Goal: Complete application form

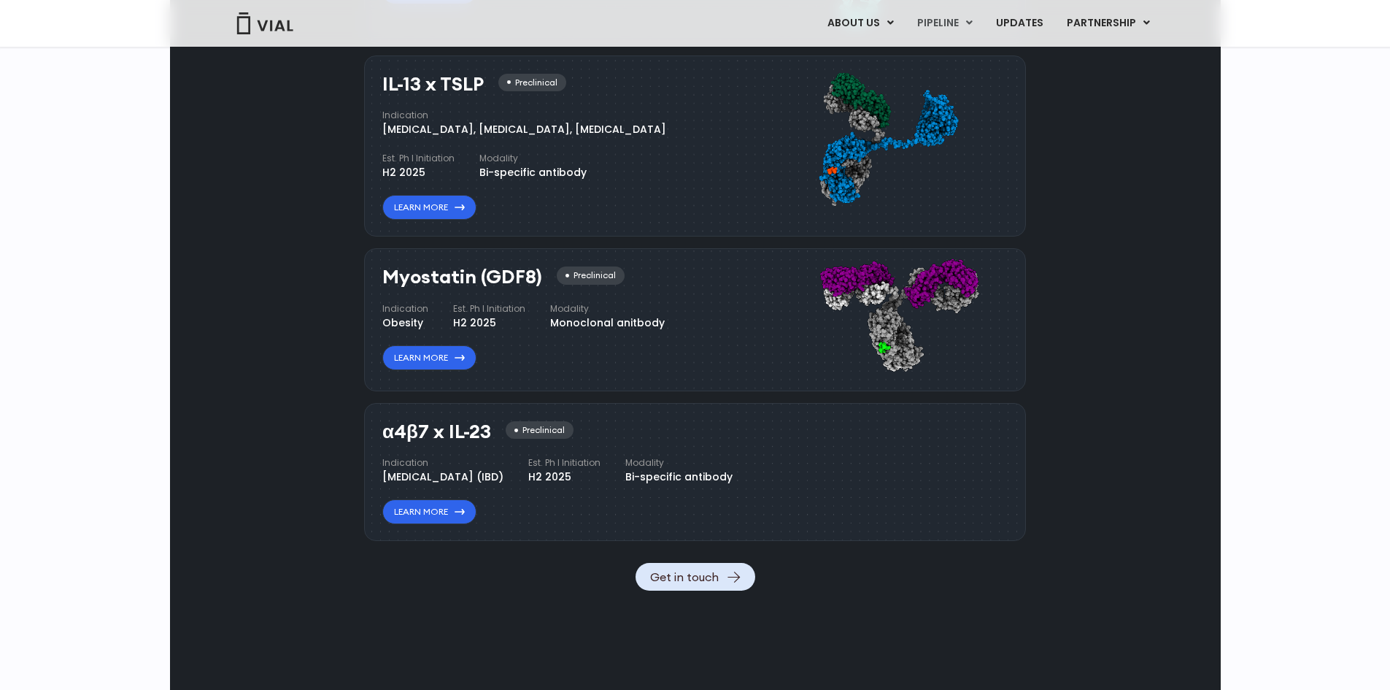
scroll to position [1460, 0]
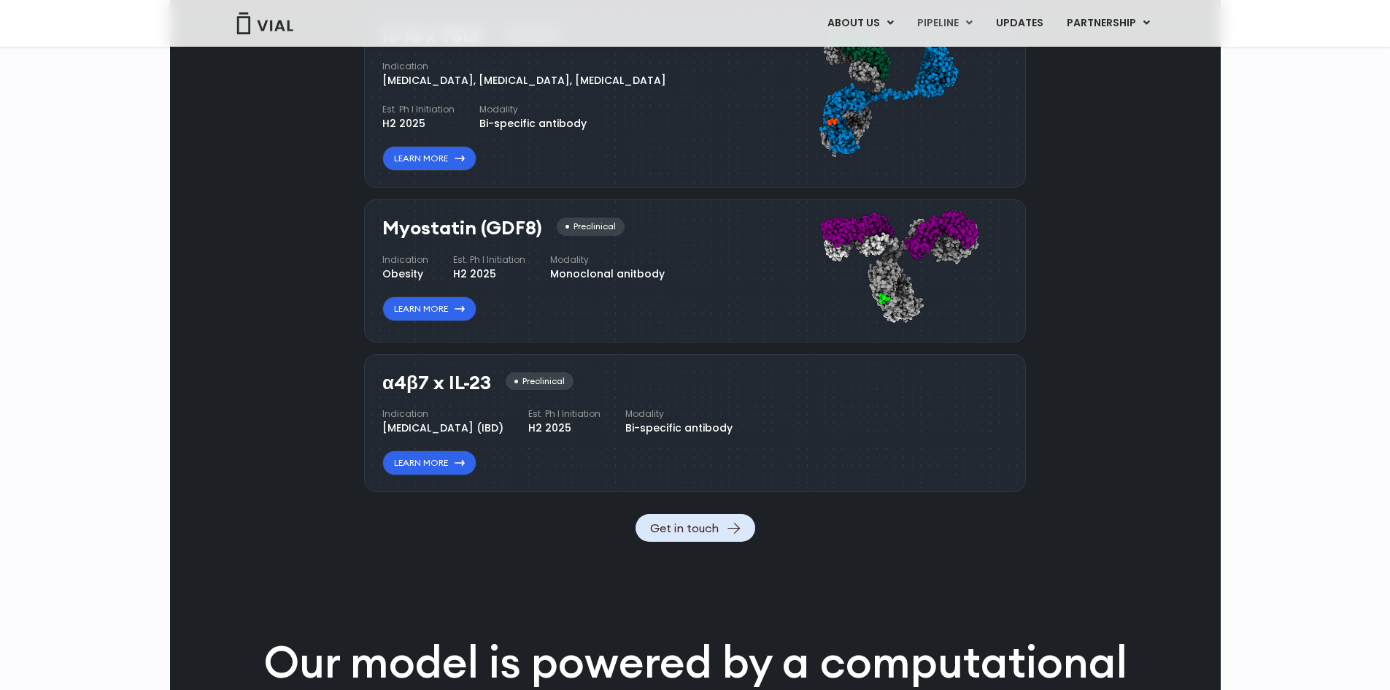
click at [870, 172] on img at bounding box center [896, 95] width 196 height 154
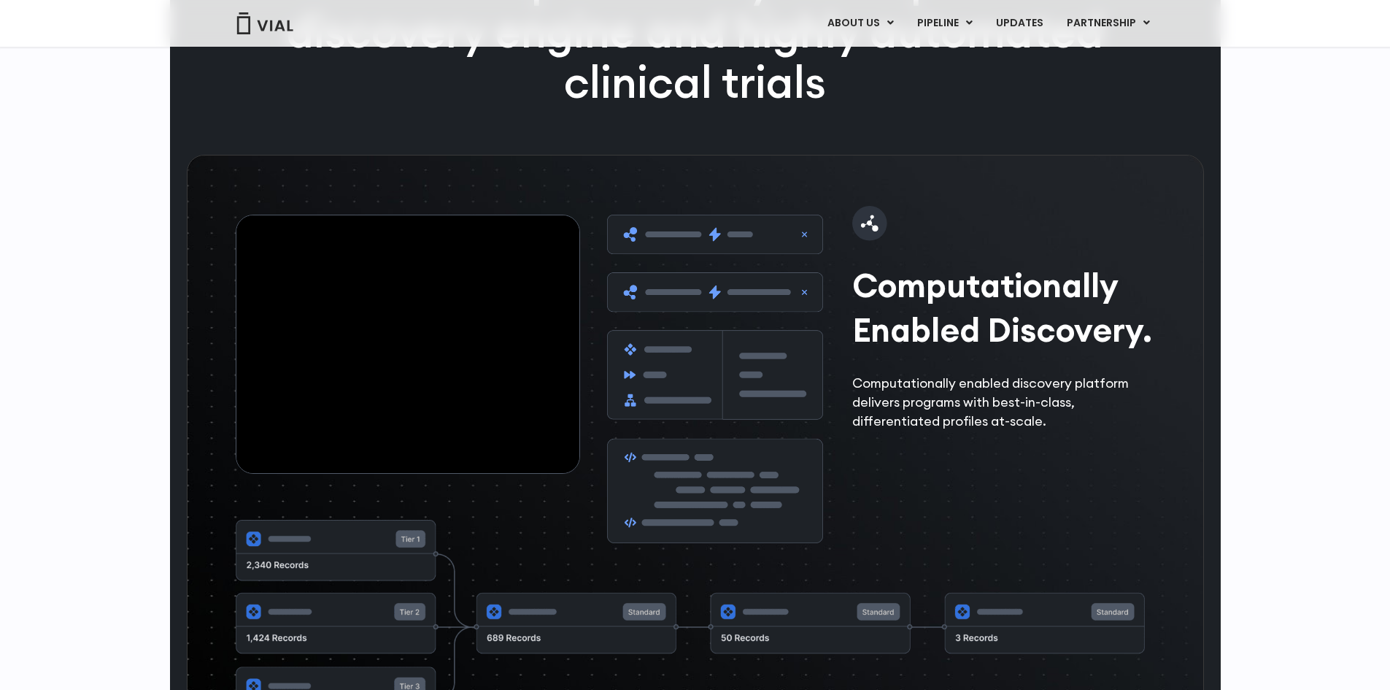
scroll to position [1898, 0]
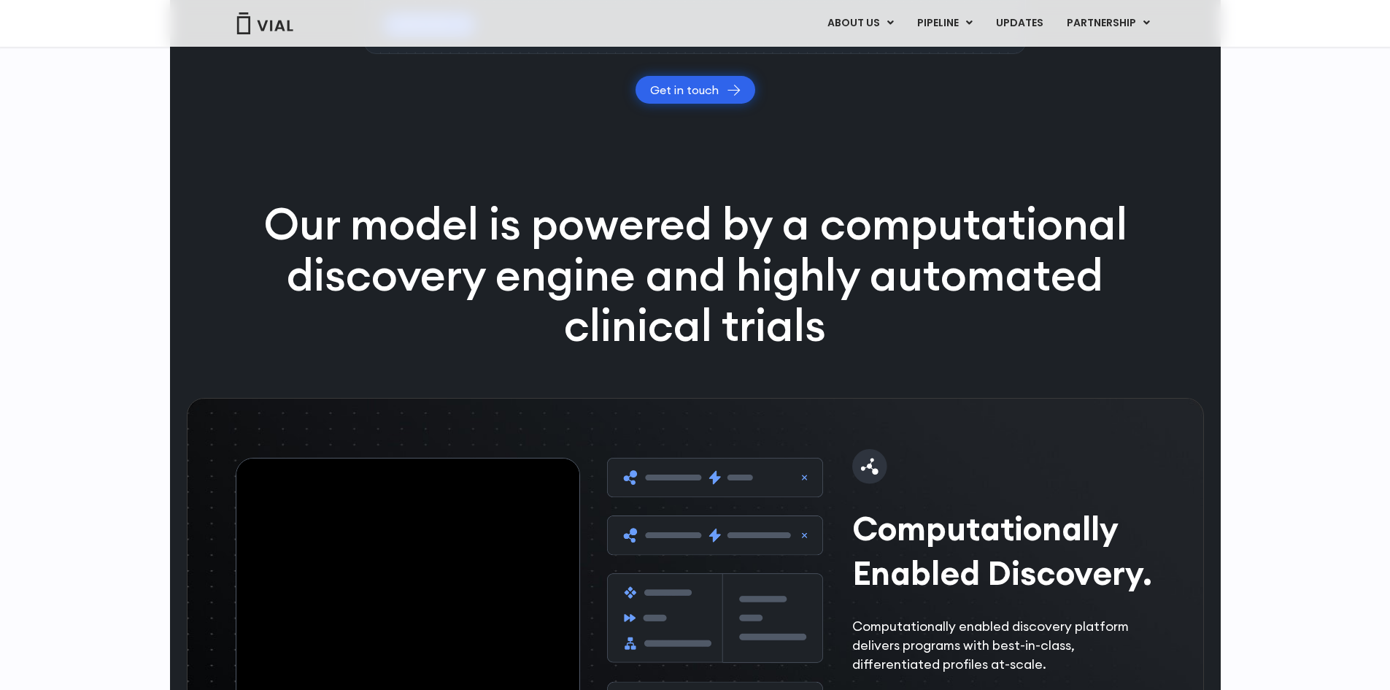
click at [691, 104] on link "Get in touch" at bounding box center [696, 90] width 120 height 28
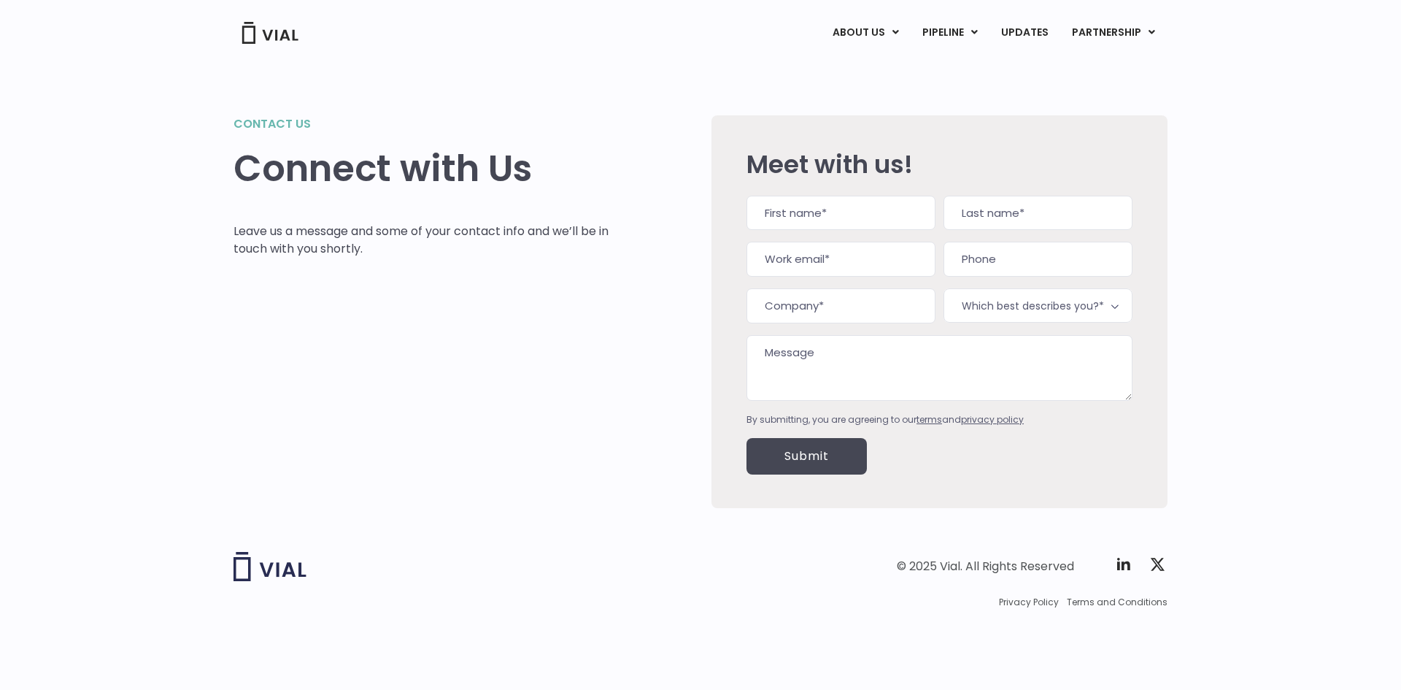
click at [817, 261] on input "Work email (Required)" at bounding box center [841, 259] width 189 height 35
click at [819, 305] on input "Company (Required)" at bounding box center [841, 305] width 189 height 35
click at [816, 353] on textarea "Message" at bounding box center [940, 368] width 386 height 66
click at [987, 322] on span "Which best describes you?*" at bounding box center [1038, 305] width 189 height 34
click at [1004, 312] on span "Interest in licensing Pre-Clinical Assets" at bounding box center [1038, 305] width 189 height 34
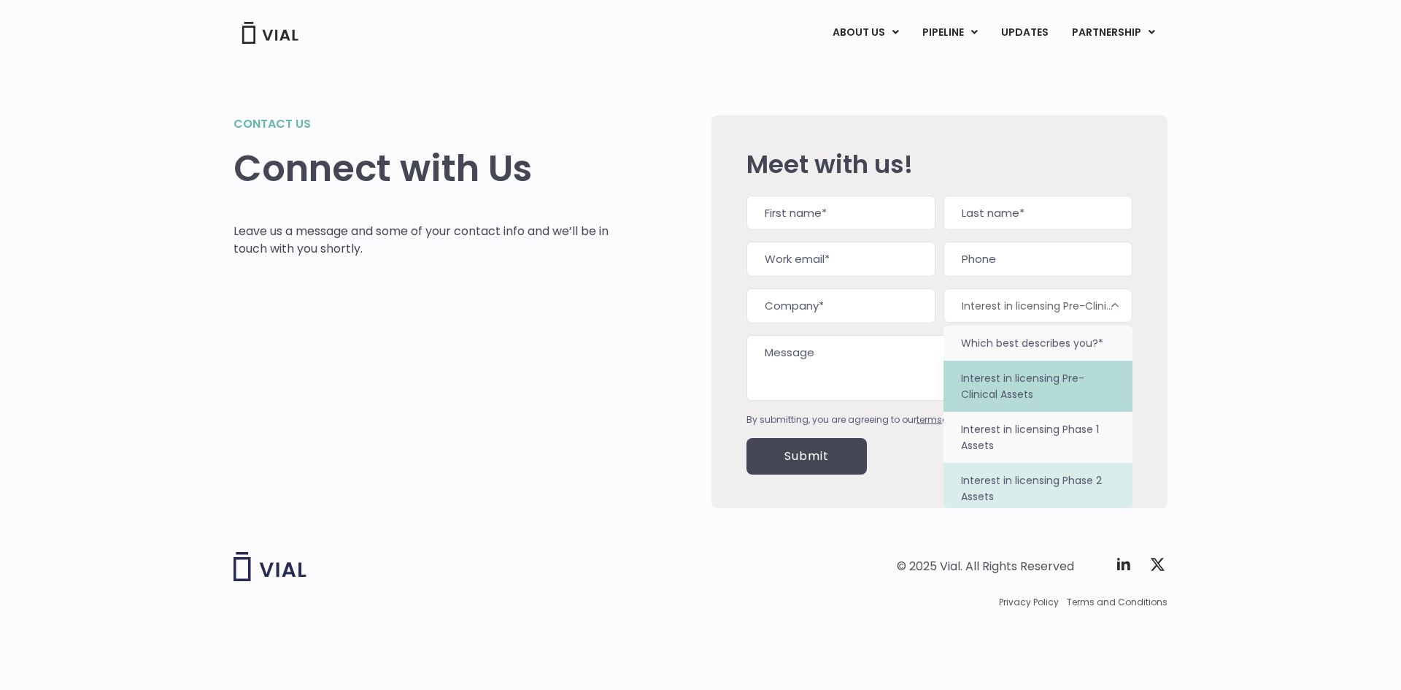
select select "Interest in licensing Phase 2 Assets"
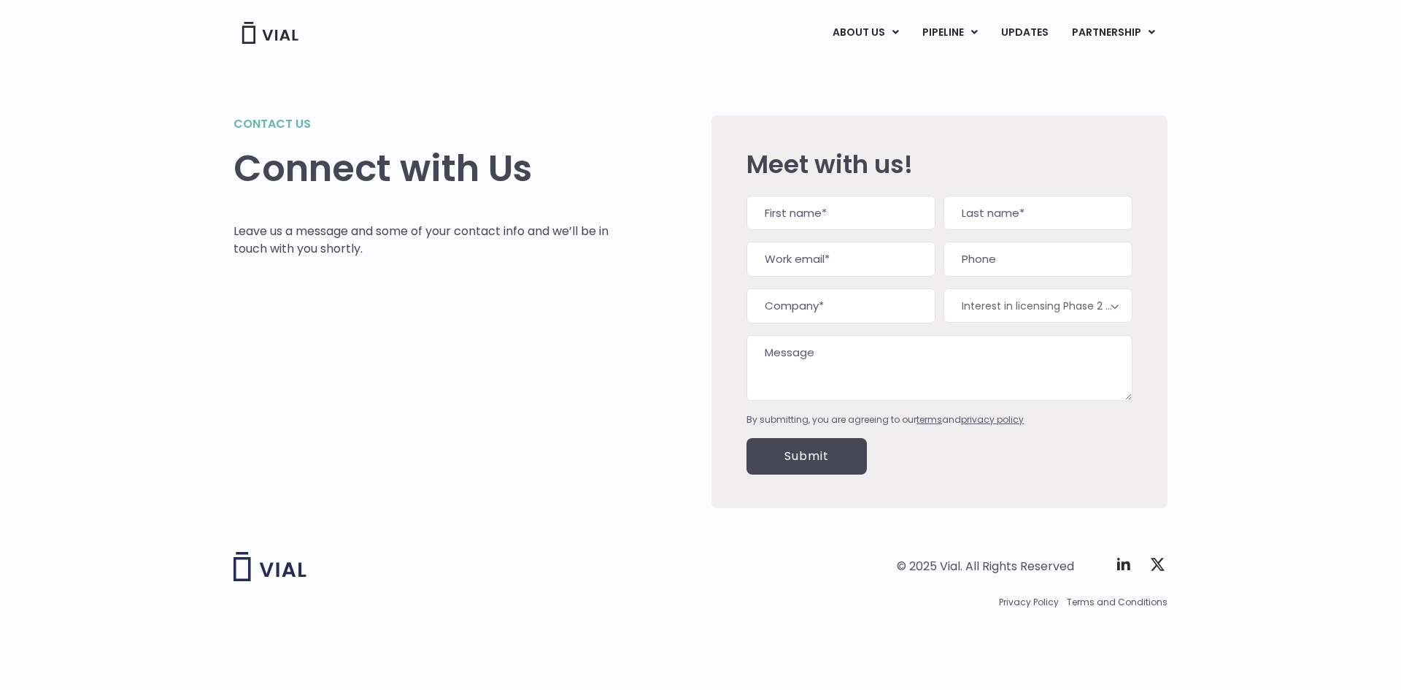
click at [797, 452] on input "Submit" at bounding box center [807, 456] width 120 height 36
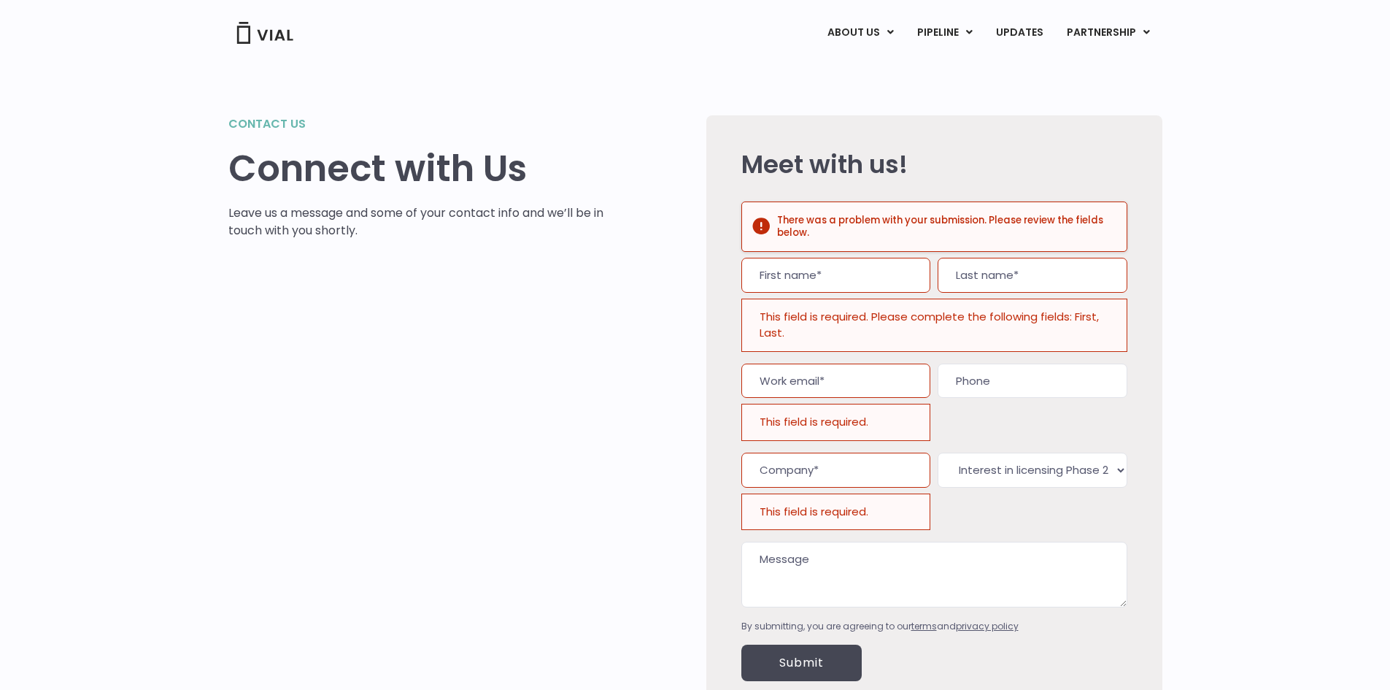
scroll to position [184, 0]
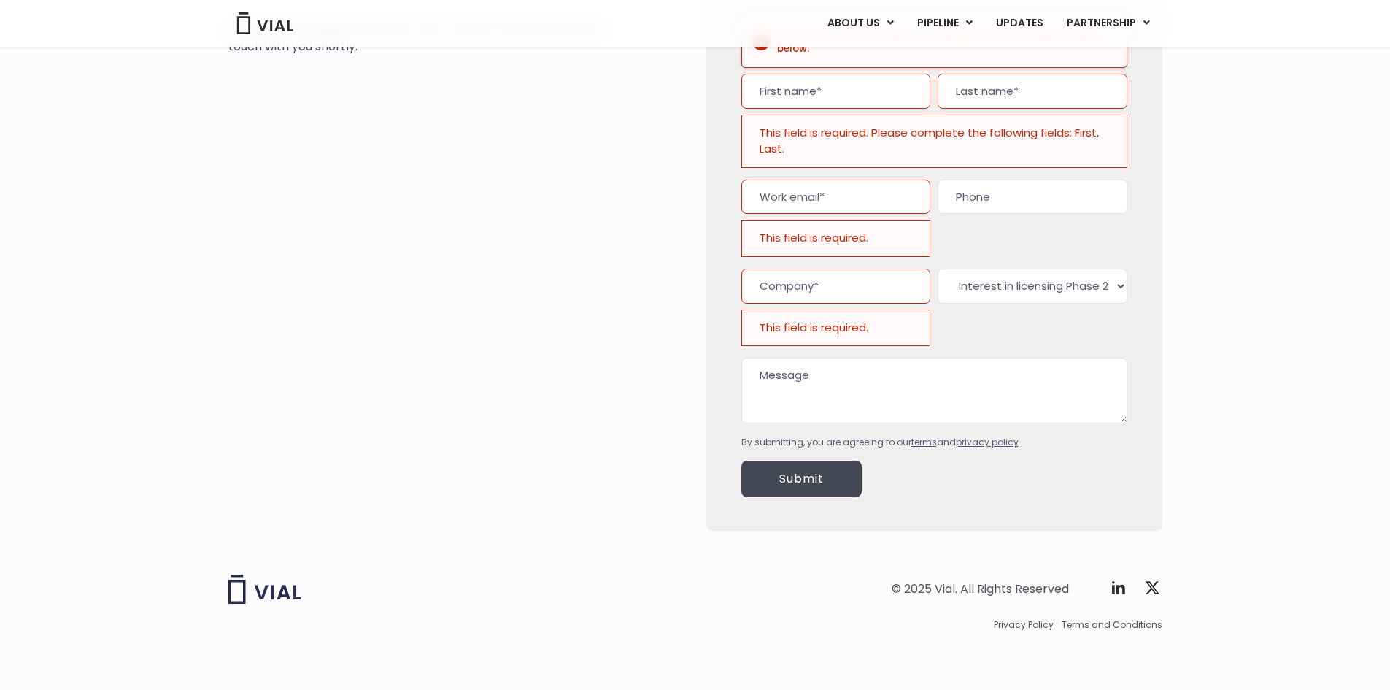
click at [779, 474] on input "Submit" at bounding box center [802, 479] width 120 height 36
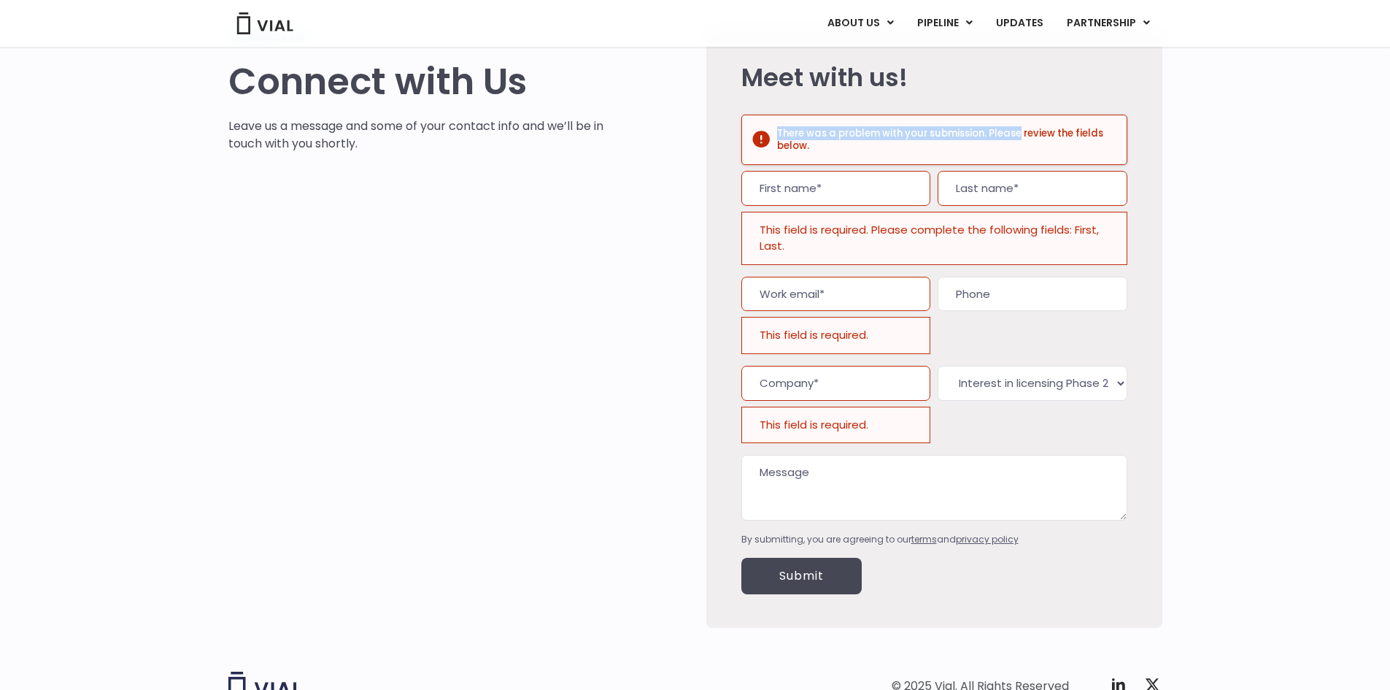
drag, startPoint x: 779, startPoint y: 131, endPoint x: 1020, endPoint y: 130, distance: 240.1
click at [1020, 130] on h2 "There was a problem with your submission. Please review the fields below." at bounding box center [946, 140] width 338 height 26
click at [755, 142] on span at bounding box center [761, 139] width 20 height 49
drag, startPoint x: 739, startPoint y: 161, endPoint x: 773, endPoint y: 173, distance: 36.2
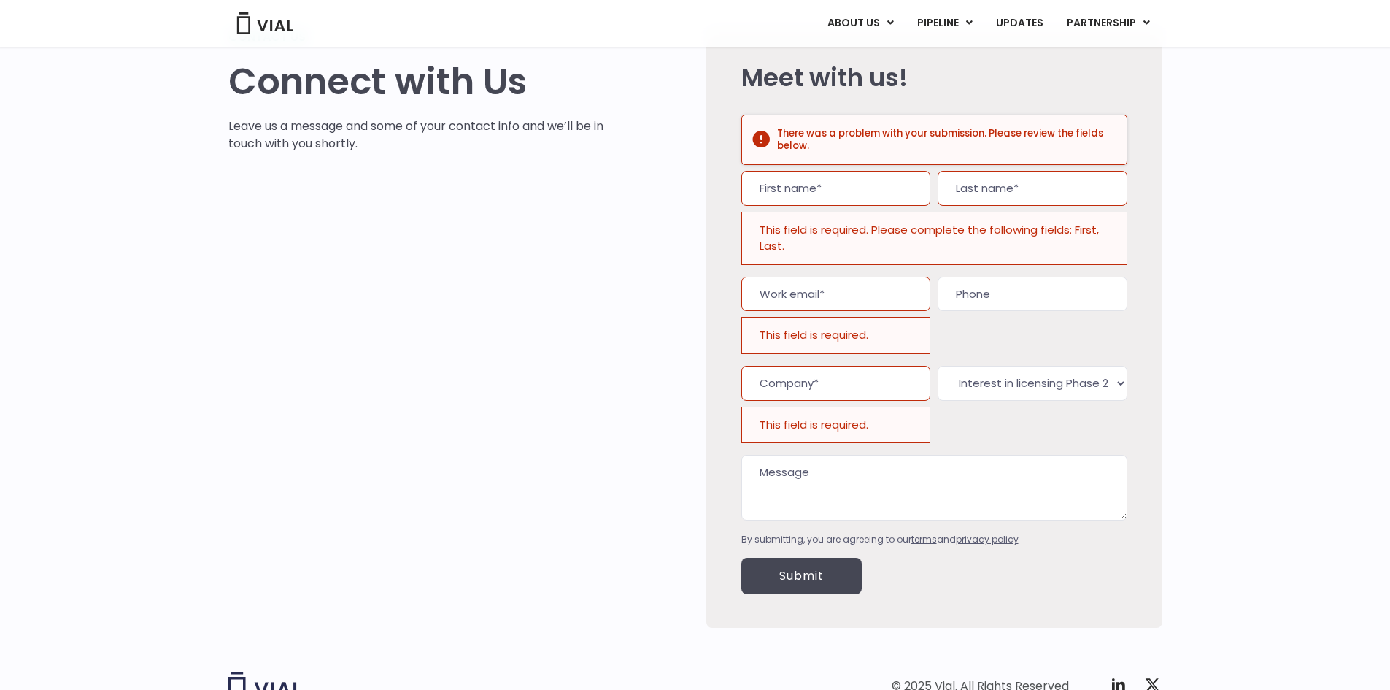
click at [743, 163] on div "Meet with us! There was a problem with your submission. Please review the field…" at bounding box center [934, 327] width 456 height 599
click at [779, 180] on input "First" at bounding box center [836, 188] width 189 height 35
click at [725, 128] on div "Meet with us! There was a problem with your submission. Please review the field…" at bounding box center [934, 327] width 456 height 599
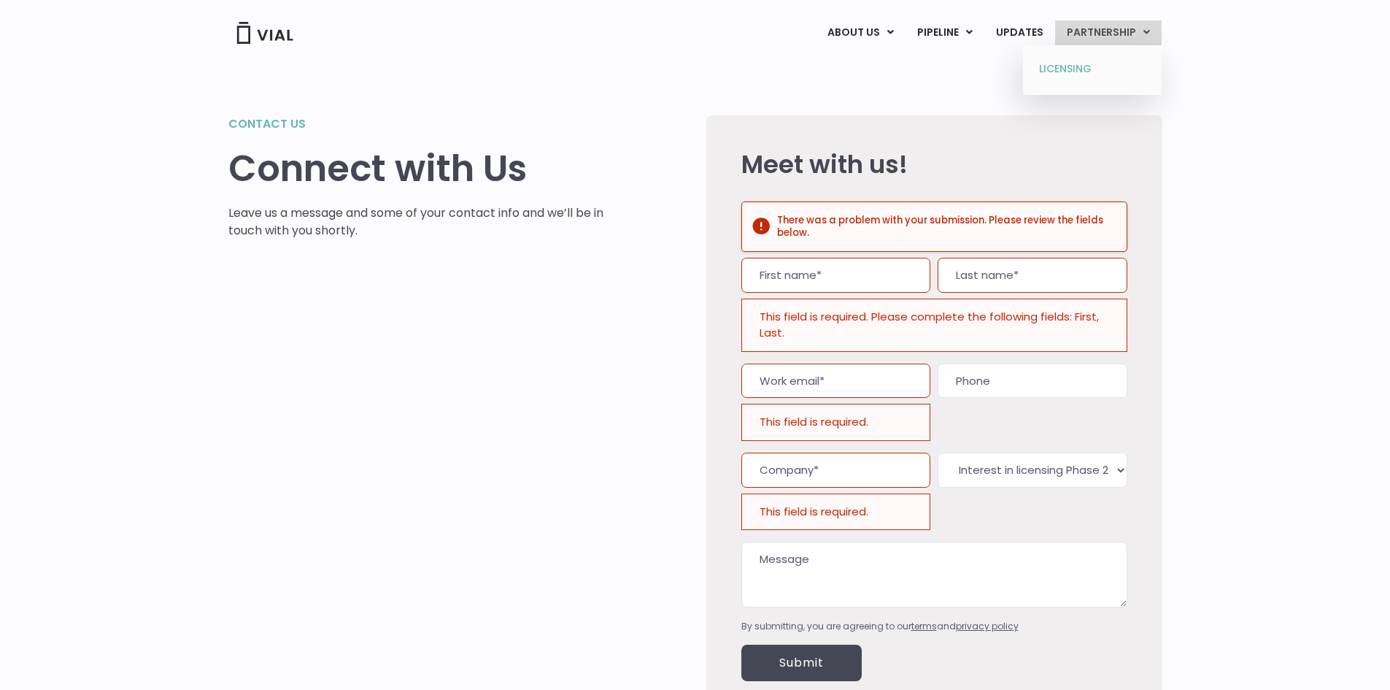
click at [1049, 76] on link "LICENSING" at bounding box center [1092, 69] width 128 height 23
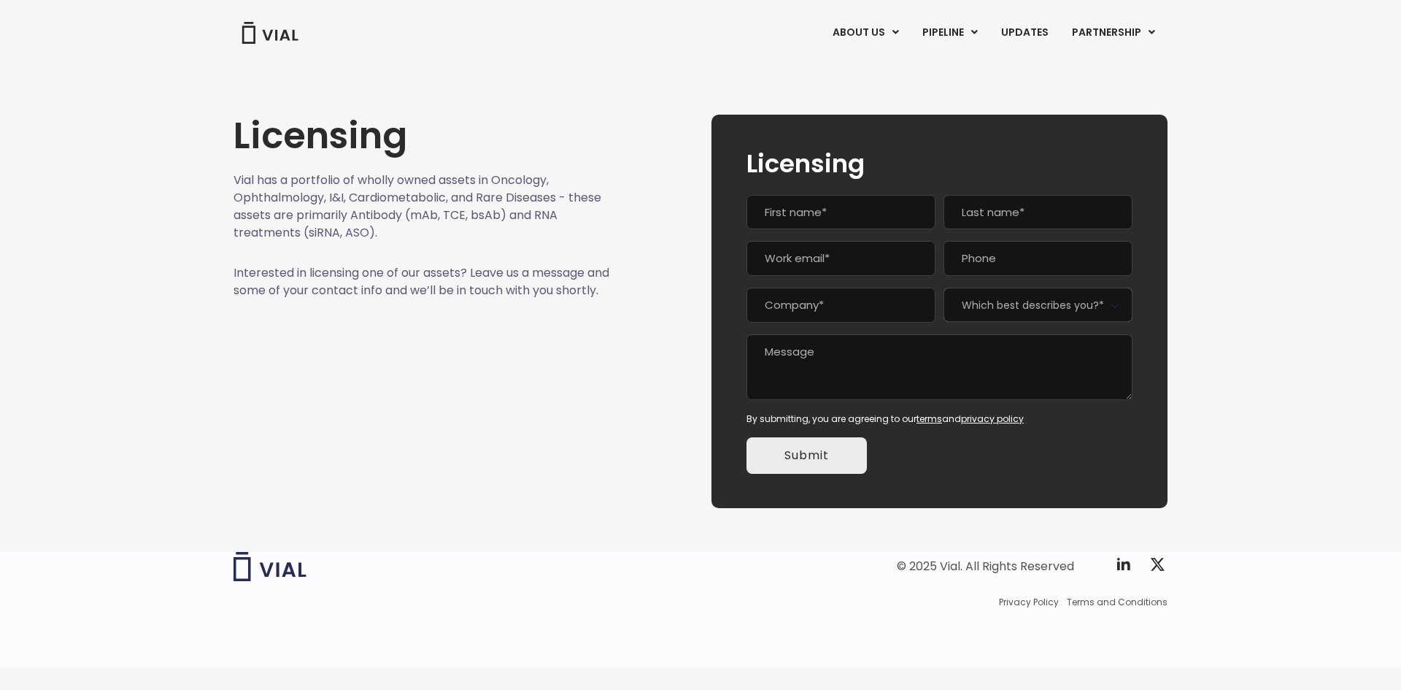
click at [862, 212] on input "First" at bounding box center [841, 212] width 189 height 35
click at [839, 261] on input "Work email (Required)" at bounding box center [841, 258] width 189 height 35
drag, startPoint x: 834, startPoint y: 315, endPoint x: 839, endPoint y: 368, distance: 52.8
click at [836, 321] on input "Company (Required)" at bounding box center [841, 305] width 189 height 35
click at [813, 455] on input "Submit" at bounding box center [807, 455] width 120 height 36
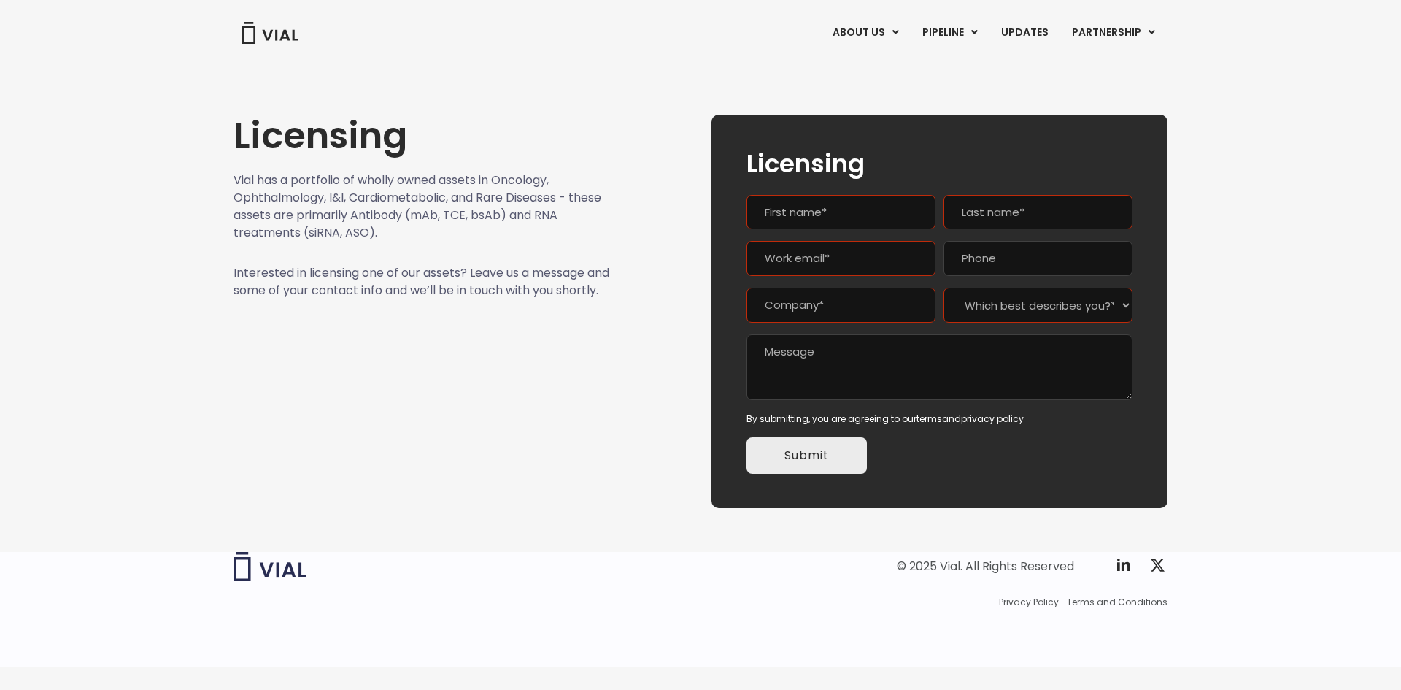
click at [1003, 309] on select "Which best describes you?* Interest in licensing Pre-Clinical Assets Interest i…" at bounding box center [1038, 305] width 189 height 35
select select "Interest in licensing Pre-Clinical Assets"
click at [944, 288] on select "Which best describes you?* Interest in licensing Pre-Clinical Assets Interest i…" at bounding box center [1038, 305] width 189 height 35
click at [810, 461] on input "Submit" at bounding box center [807, 455] width 120 height 36
click at [280, 34] on img at bounding box center [270, 33] width 58 height 22
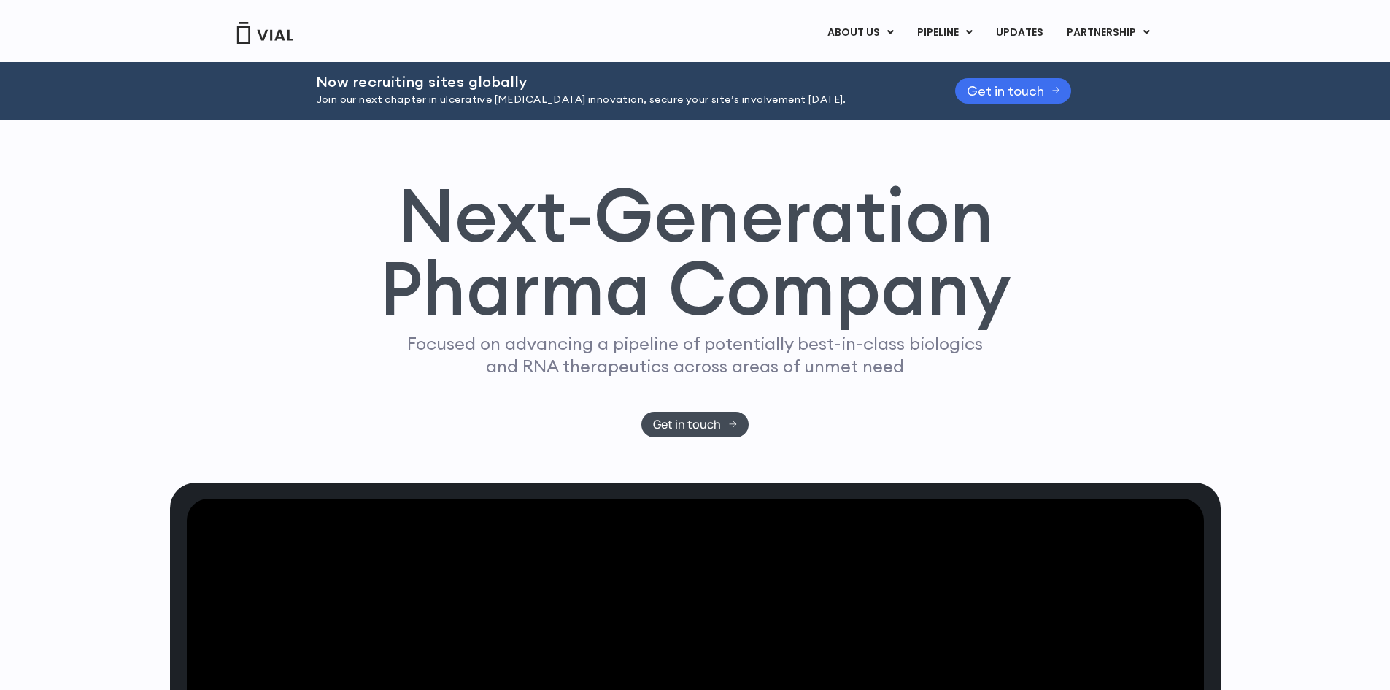
click at [1000, 87] on span "Get in touch" at bounding box center [1005, 90] width 77 height 11
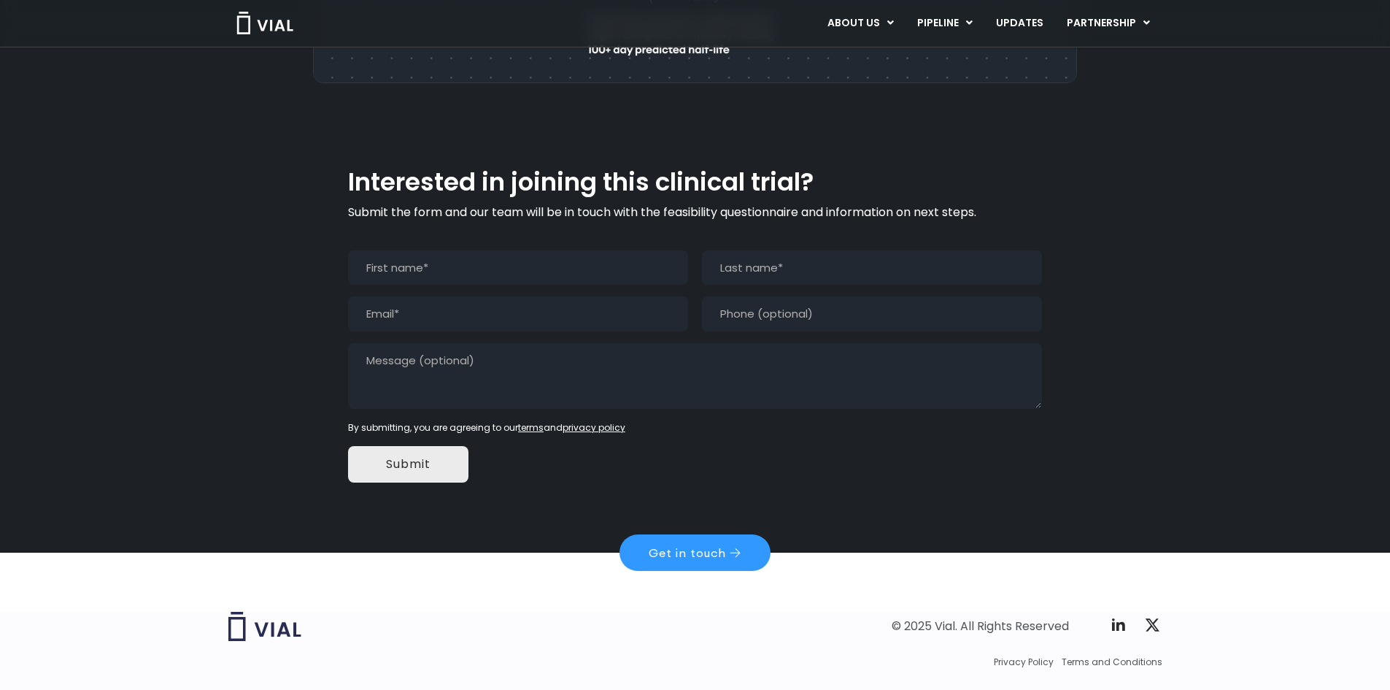
click at [418, 446] on input "Submit" at bounding box center [408, 464] width 120 height 36
